Goal: Use online tool/utility

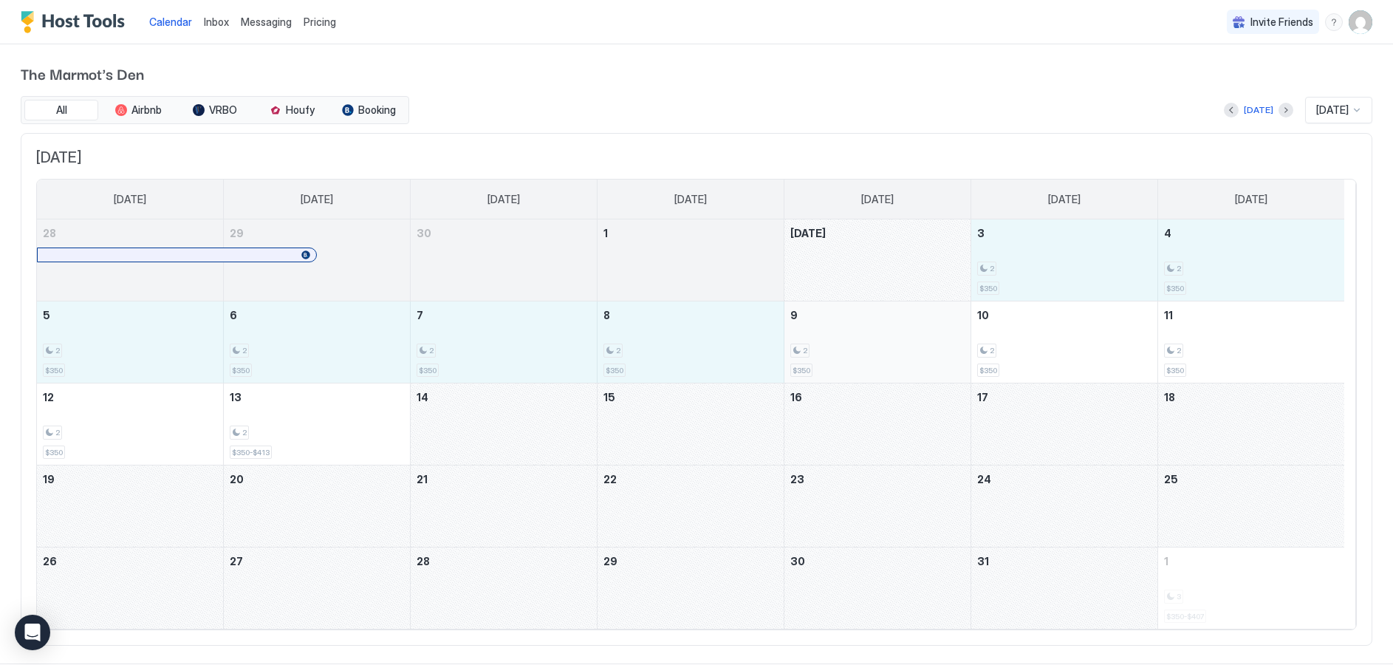
drag, startPoint x: 1036, startPoint y: 272, endPoint x: 792, endPoint y: 351, distance: 256.9
click at [792, 351] on tbody "28 29 30 1 [DATE] 3 2 $350 4 2 $350 5 2 $350 6 2 $350 7 2 $350 8 2 $350 9 2 $35…" at bounding box center [690, 423] width 1307 height 409
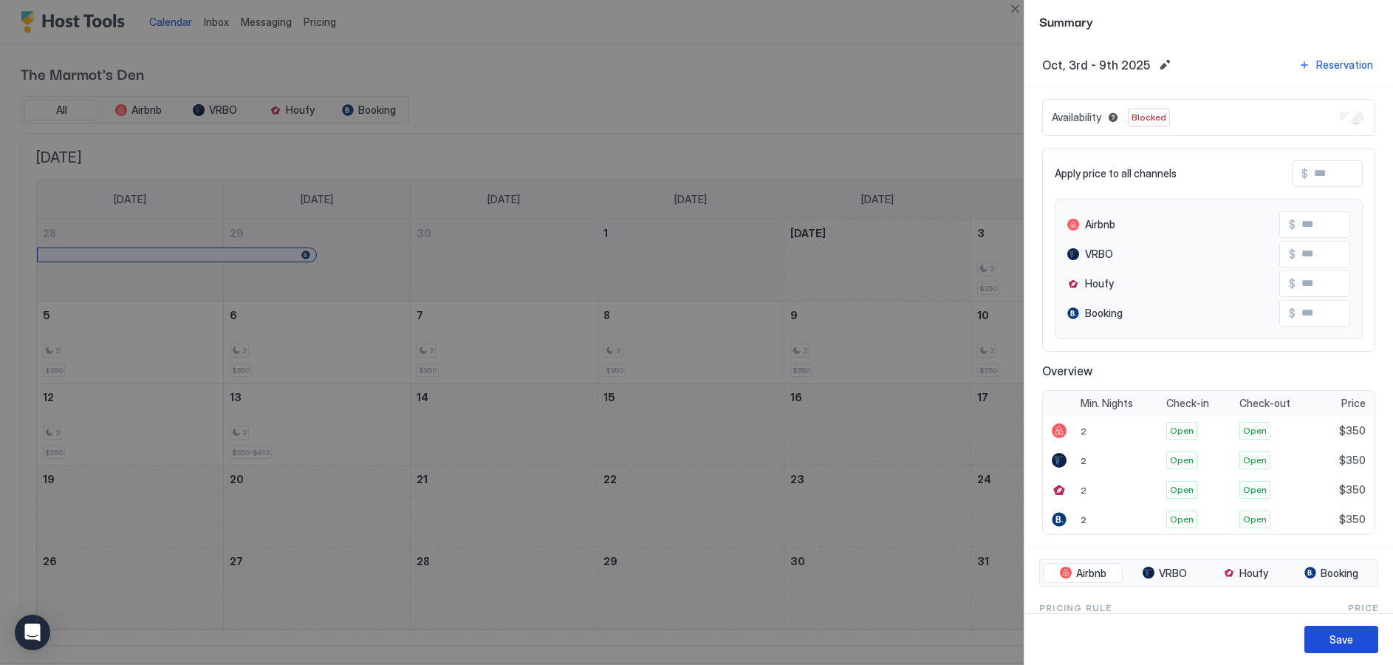
drag, startPoint x: 1350, startPoint y: 640, endPoint x: 1353, endPoint y: 632, distance: 8.0
click at [1350, 638] on div "Save" at bounding box center [1341, 639] width 24 height 16
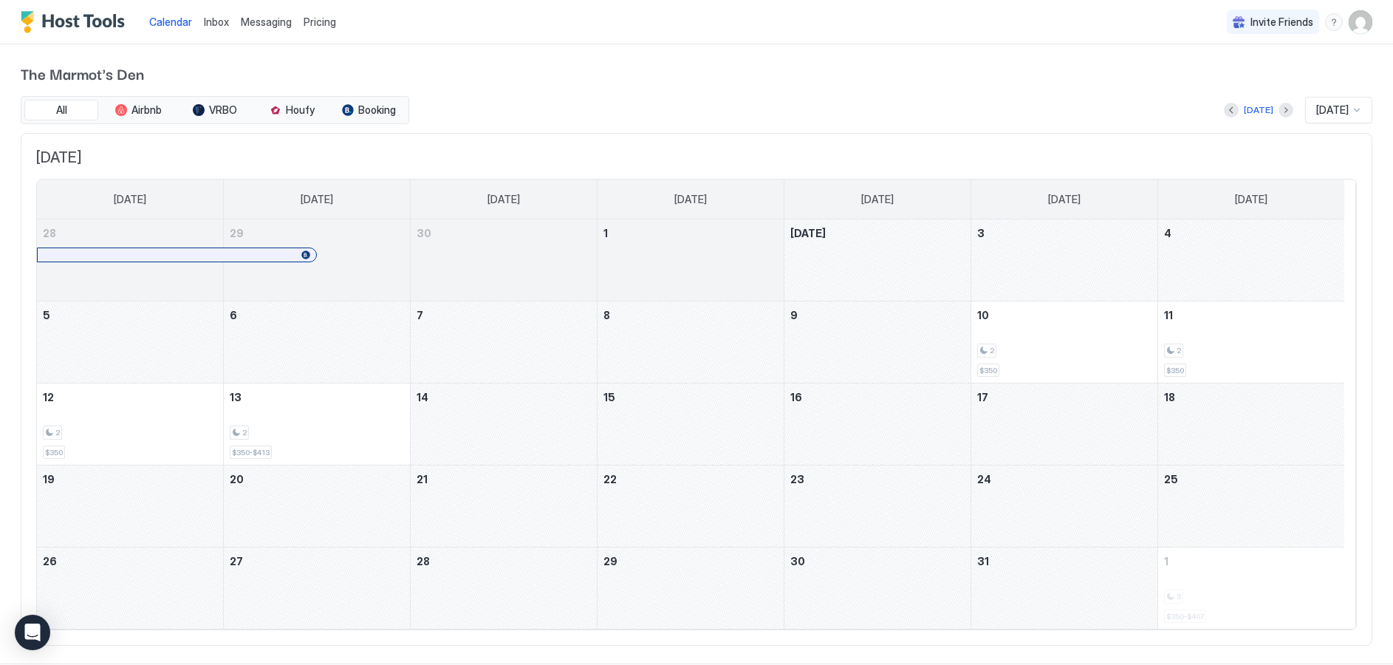
click at [900, 347] on div "October 9, 2025" at bounding box center [877, 341] width 186 height 81
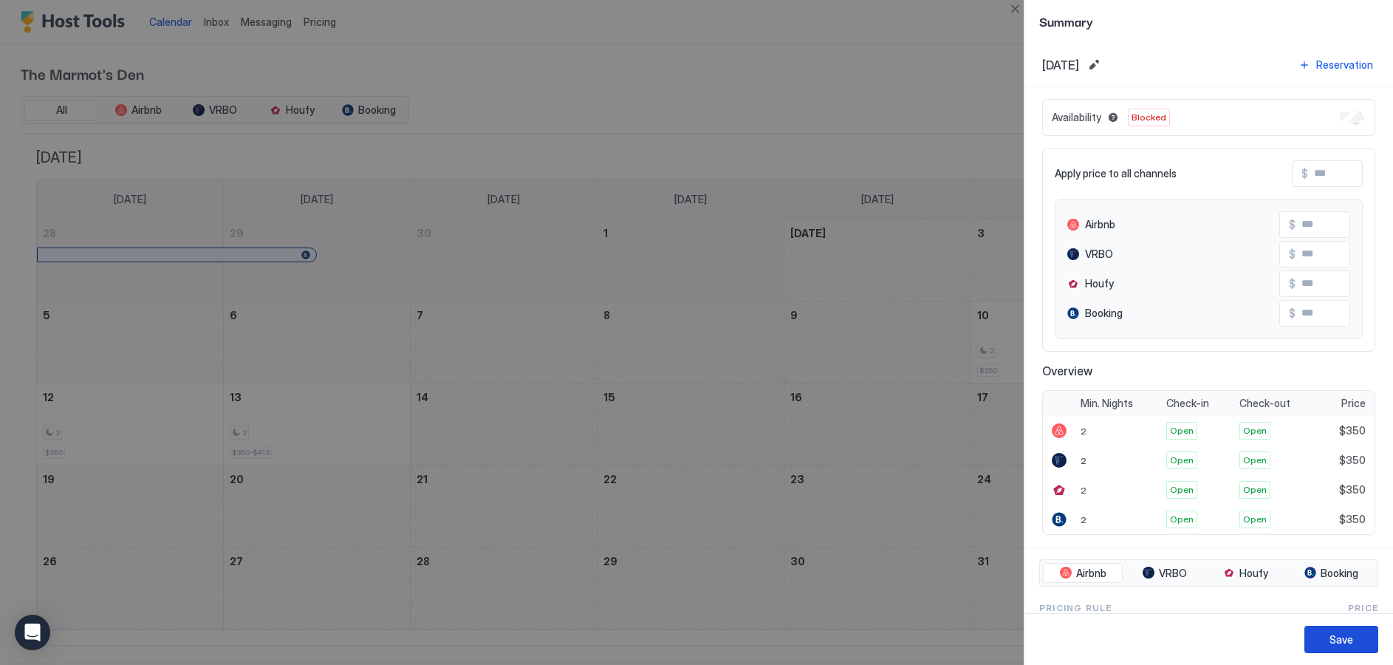
click at [1345, 643] on div "Save" at bounding box center [1341, 639] width 24 height 16
